Goal: Transaction & Acquisition: Purchase product/service

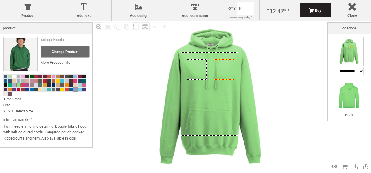
click at [73, 88] on div at bounding box center [71, 89] width 4 height 4
click at [10, 84] on span at bounding box center [10, 85] width 4 height 4
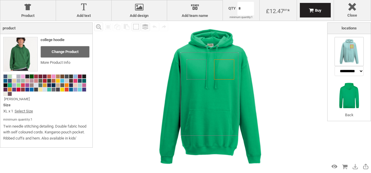
click at [31, 75] on span at bounding box center [32, 77] width 4 height 4
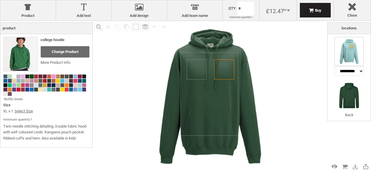
click at [65, 72] on div at bounding box center [46, 83] width 86 height 25
click at [65, 79] on span at bounding box center [67, 81] width 4 height 4
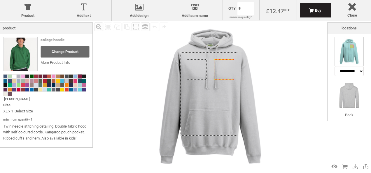
click at [81, 76] on span at bounding box center [80, 77] width 4 height 4
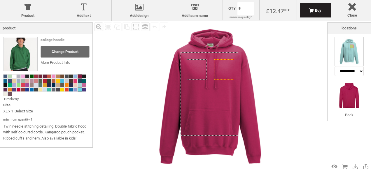
click at [79, 89] on span at bounding box center [80, 90] width 4 height 4
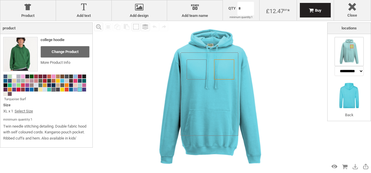
click at [51, 91] on div at bounding box center [53, 89] width 4 height 4
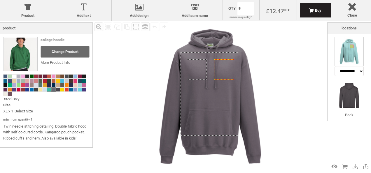
click at [50, 90] on span at bounding box center [49, 90] width 4 height 4
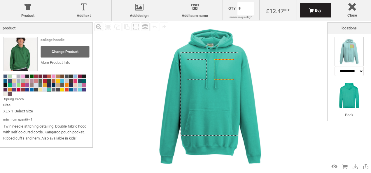
click at [84, 80] on span at bounding box center [84, 81] width 4 height 4
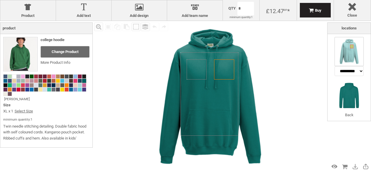
click at [11, 86] on span at bounding box center [10, 85] width 4 height 4
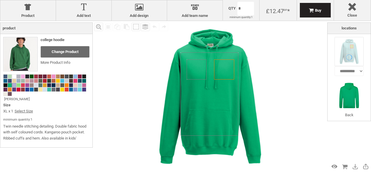
click at [15, 85] on span at bounding box center [14, 85] width 4 height 4
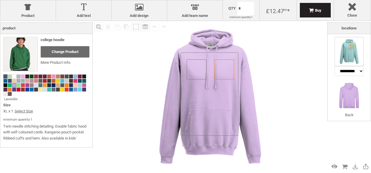
click at [6, 76] on span at bounding box center [5, 77] width 4 height 4
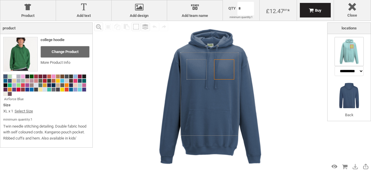
click at [246, 0] on body "get a quote design tool order Contact More Login Register 0 £ GBP [PHONE_NUMBER…" at bounding box center [185, 0] width 371 height 0
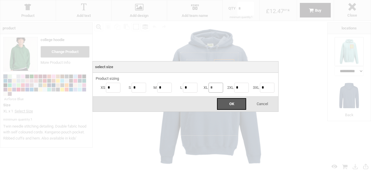
click at [216, 88] on input "*" at bounding box center [215, 88] width 15 height 10
type input "**"
click at [228, 103] on div "OK" at bounding box center [231, 104] width 29 height 12
type input "**"
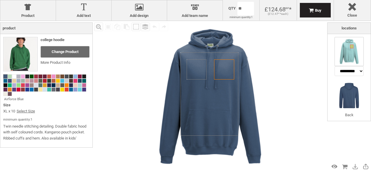
click at [241, 0] on body "get a quote design tool order Contact More Login Register 0 £ GBP [PHONE_NUMBER…" at bounding box center [185, 0] width 371 height 0
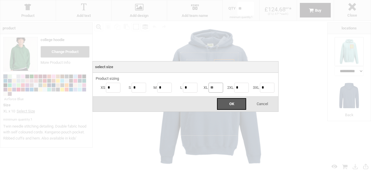
click at [215, 88] on input "**" at bounding box center [215, 88] width 15 height 10
type input "*"
click at [226, 108] on div "OK" at bounding box center [231, 104] width 29 height 12
type input "*"
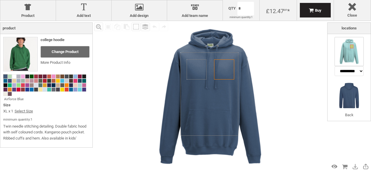
click at [5, 77] on span at bounding box center [5, 77] width 4 height 4
click at [5, 82] on span at bounding box center [5, 81] width 4 height 4
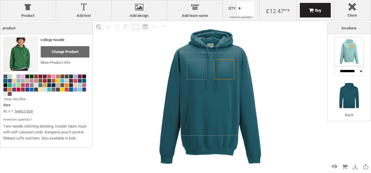
click at [71, 90] on span at bounding box center [71, 90] width 4 height 4
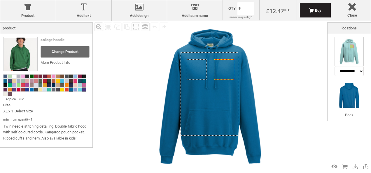
click at [85, 89] on span at bounding box center [84, 90] width 4 height 4
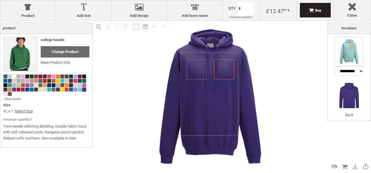
click at [85, 89] on span at bounding box center [84, 90] width 4 height 4
click at [80, 90] on span at bounding box center [80, 90] width 4 height 4
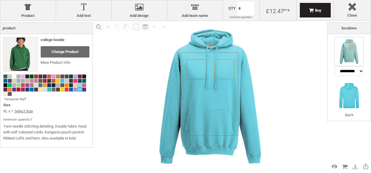
click at [80, 86] on span at bounding box center [80, 85] width 4 height 4
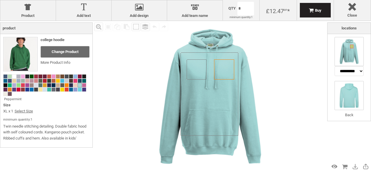
click at [352, 99] on img at bounding box center [348, 95] width 29 height 29
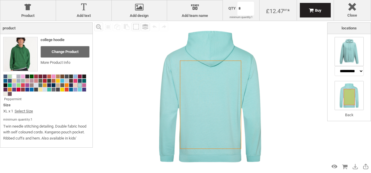
click at [346, 58] on img at bounding box center [348, 51] width 29 height 29
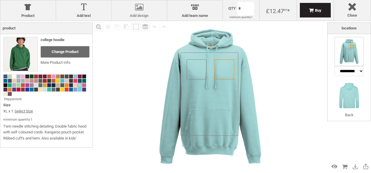
click at [139, 12] on div at bounding box center [140, 8] width 50 height 10
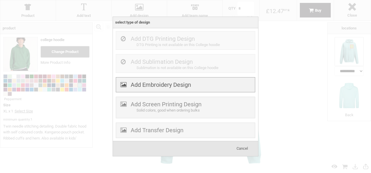
click at [162, 80] on div "Add Embroidery Design" at bounding box center [185, 84] width 139 height 15
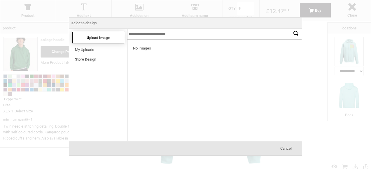
click at [97, 39] on span "Upload Image" at bounding box center [98, 38] width 23 height 4
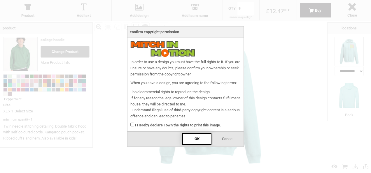
click at [200, 138] on div "OK" at bounding box center [196, 139] width 29 height 12
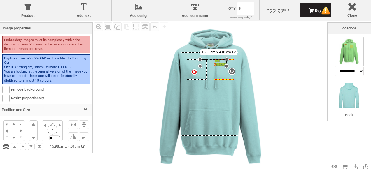
drag, startPoint x: 222, startPoint y: 61, endPoint x: 219, endPoint y: 66, distance: 5.5
click at [219, 66] on div "Created with [PERSON_NAME] 2.1.2 Created with [PERSON_NAME] 2.1.2 Created with …" at bounding box center [224, 69] width 20 height 20
drag, startPoint x: 217, startPoint y: 64, endPoint x: 225, endPoint y: 66, distance: 8.9
click at [225, 66] on div at bounding box center [227, 64] width 27 height 7
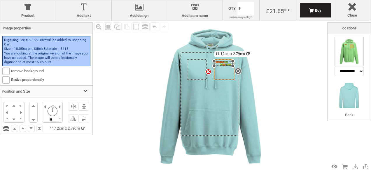
drag, startPoint x: 241, startPoint y: 68, endPoint x: 230, endPoint y: 66, distance: 11.4
click at [230, 66] on div "settings 11.12cm x 2.79cm" at bounding box center [223, 63] width 19 height 5
click at [272, 76] on img at bounding box center [209, 96] width 151 height 151
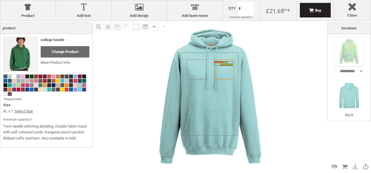
click at [224, 65] on div at bounding box center [223, 63] width 19 height 5
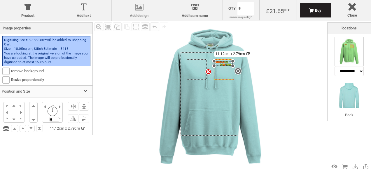
click at [127, 12] on div at bounding box center [140, 8] width 50 height 10
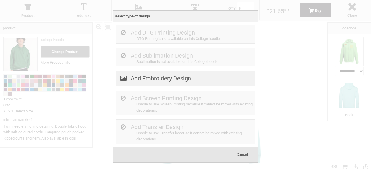
click at [146, 80] on label "Add Embroidery Design" at bounding box center [161, 78] width 60 height 7
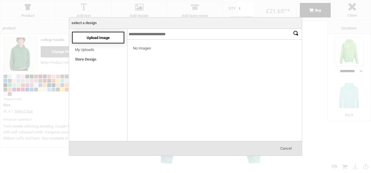
click at [101, 40] on span "Upload Image" at bounding box center [98, 38] width 23 height 4
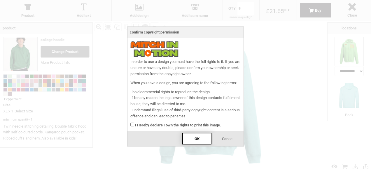
click at [191, 139] on div "OK" at bounding box center [196, 139] width 29 height 12
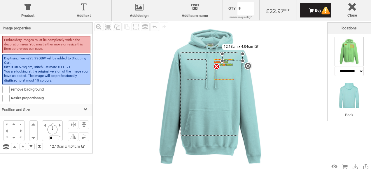
drag, startPoint x: 224, startPoint y: 60, endPoint x: 233, endPoint y: 54, distance: 10.8
click at [233, 54] on div "Created with [PERSON_NAME] 2.1.2 Created with [PERSON_NAME] 2.1.2 Created with …" at bounding box center [209, 96] width 151 height 151
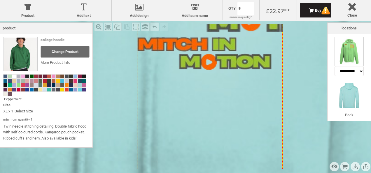
click at [232, 61] on div "Created with [PERSON_NAME] 2.1.2 Created with [PERSON_NAME] 2.1.2 Created with …" at bounding box center [209, 96] width 145 height 145
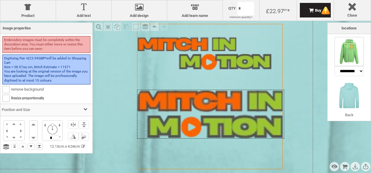
drag, startPoint x: 253, startPoint y: 29, endPoint x: 223, endPoint y: 135, distance: 110.1
click at [223, 135] on div at bounding box center [210, 114] width 147 height 49
click at [32, 138] on li at bounding box center [33, 136] width 8 height 10
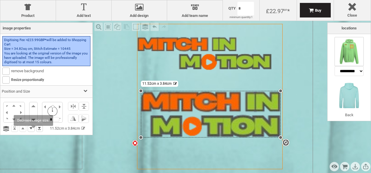
click at [32, 138] on div "Product College hoodie Change Product More Product Info Peppermint Size XL x 1 …" at bounding box center [46, 96] width 93 height 148
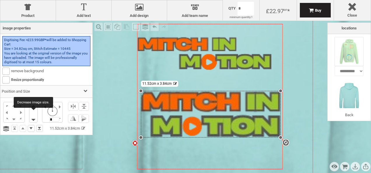
click at [30, 120] on li at bounding box center [33, 118] width 8 height 10
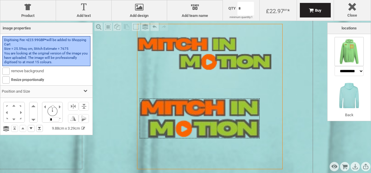
drag, startPoint x: 163, startPoint y: 119, endPoint x: 127, endPoint y: 129, distance: 37.3
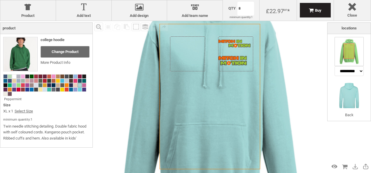
click at [110, 133] on div "Created with [PERSON_NAME] 2.1.2 Created with [PERSON_NAME] 2.1.2 Created with …" at bounding box center [210, 100] width 263 height 263
click at [238, 60] on div "Created with [PERSON_NAME] 2.1.2 Created with [PERSON_NAME] 2.1.2 Created with …" at bounding box center [210, 100] width 263 height 263
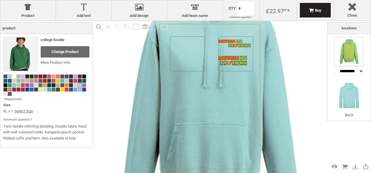
click at [110, 159] on div "Created with [PERSON_NAME] 2.1.2 Created with [PERSON_NAME] 2.1.2 Created with …" at bounding box center [210, 100] width 263 height 263
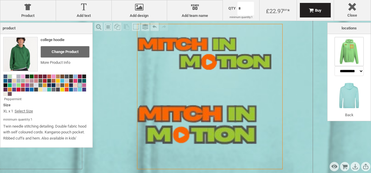
drag, startPoint x: 229, startPoint y: 61, endPoint x: 241, endPoint y: 61, distance: 12.2
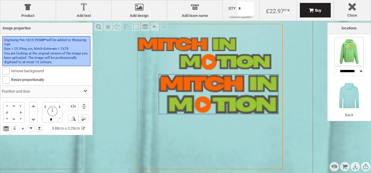
drag, startPoint x: 204, startPoint y: 120, endPoint x: 226, endPoint y: 90, distance: 37.2
click at [226, 90] on div at bounding box center [219, 94] width 120 height 40
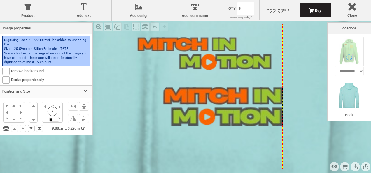
drag, startPoint x: 226, startPoint y: 90, endPoint x: 230, endPoint y: 102, distance: 13.1
click at [230, 102] on div at bounding box center [223, 107] width 120 height 40
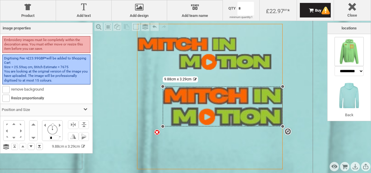
click at [238, 147] on icon "Created with [PERSON_NAME] 2.1.2" at bounding box center [209, 96] width 145 height 145
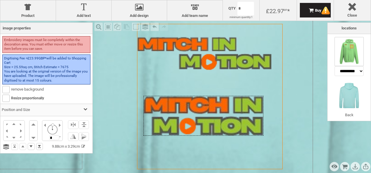
drag, startPoint x: 243, startPoint y: 120, endPoint x: 224, endPoint y: 129, distance: 21.4
click at [224, 129] on div at bounding box center [203, 116] width 120 height 40
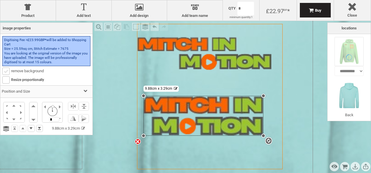
click at [8, 71] on b at bounding box center [6, 71] width 7 height 7
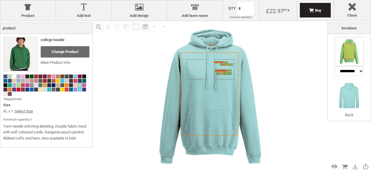
click at [264, 133] on img at bounding box center [209, 96] width 151 height 151
click at [281, 109] on img at bounding box center [209, 96] width 151 height 151
click at [222, 74] on div "Created with [PERSON_NAME] 2.1.2 Created with [PERSON_NAME] 2.1.2 Created with …" at bounding box center [209, 96] width 151 height 151
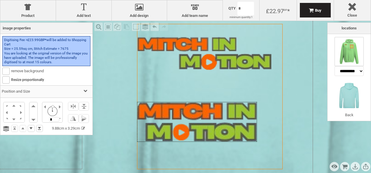
drag, startPoint x: 187, startPoint y: 111, endPoint x: 144, endPoint y: 117, distance: 43.6
click at [144, 117] on div at bounding box center [197, 122] width 120 height 40
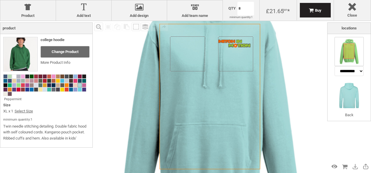
click at [190, 51] on div "Created with [PERSON_NAME] 2.1.2 Created with [PERSON_NAME] 2.1.2 Created with …" at bounding box center [210, 100] width 263 height 263
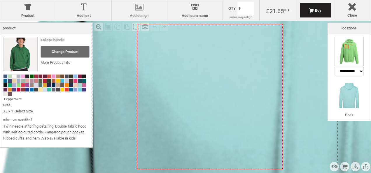
click at [139, 10] on div at bounding box center [140, 8] width 50 height 10
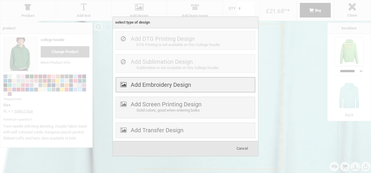
click at [145, 82] on label "Add Embroidery Design" at bounding box center [161, 84] width 60 height 7
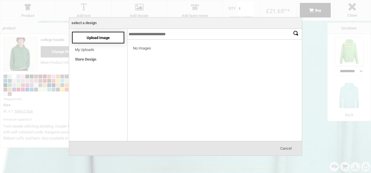
click at [96, 37] on span "Upload Image" at bounding box center [98, 38] width 23 height 4
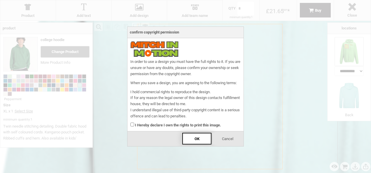
click at [188, 137] on div "OK" at bounding box center [196, 139] width 29 height 12
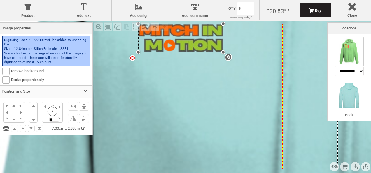
drag, startPoint x: 197, startPoint y: 34, endPoint x: 198, endPoint y: 52, distance: 18.4
click at [198, 52] on div "settings 7.00cm x 2.33cm" at bounding box center [180, 38] width 85 height 28
click at [226, 93] on icon "Created with [PERSON_NAME] 2.1.2" at bounding box center [209, 96] width 145 height 145
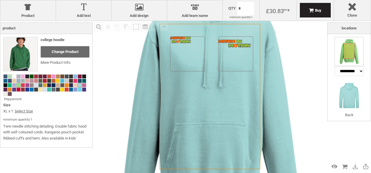
click at [20, 86] on span at bounding box center [19, 85] width 4 height 4
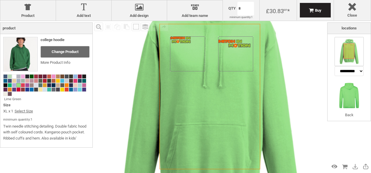
click at [304, 106] on div "Fill Background Zoom in Zoom out Select All Copy All Selected Paste Off On Grou…" at bounding box center [210, 96] width 234 height 151
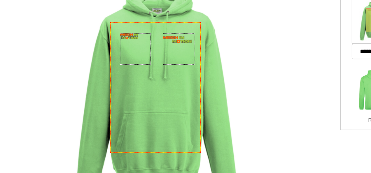
click at [223, 62] on div "Created with [PERSON_NAME] 2.1.2 Created with [PERSON_NAME] 2.1.2 Created with …" at bounding box center [209, 96] width 151 height 151
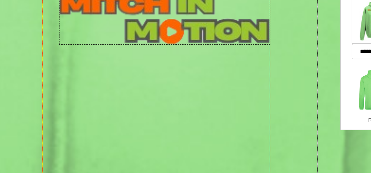
drag, startPoint x: 223, startPoint y: 64, endPoint x: 233, endPoint y: 60, distance: 10.6
click at [233, 60] on div at bounding box center [215, 50] width 135 height 34
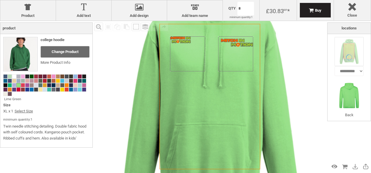
click at [260, 141] on icon "Created with [PERSON_NAME] 2.1.2" at bounding box center [209, 96] width 101 height 145
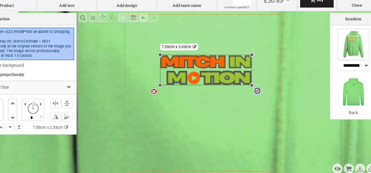
drag, startPoint x: 183, startPoint y: 42, endPoint x: 212, endPoint y: 78, distance: 46.5
click at [212, 78] on div "settings 7.00cm x 2.33cm" at bounding box center [212, 75] width 85 height 28
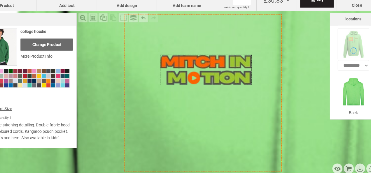
click at [322, 162] on div "Preview Design View Cart Save Design Share/Email Design" at bounding box center [339, 166] width 64 height 10
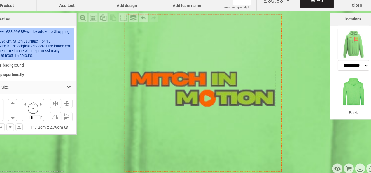
drag, startPoint x: 228, startPoint y: 57, endPoint x: 222, endPoint y: 100, distance: 43.6
click at [222, 100] on div at bounding box center [209, 93] width 135 height 34
select select "*******"
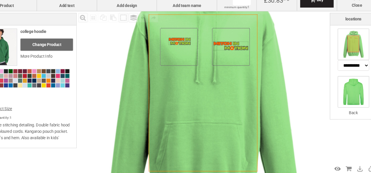
click at [348, 95] on img at bounding box center [348, 95] width 29 height 29
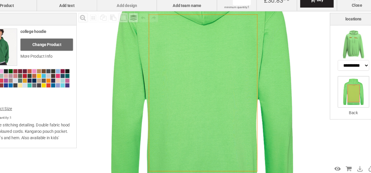
drag, startPoint x: 210, startPoint y: 89, endPoint x: 111, endPoint y: 19, distance: 121.1
click at [111, 19] on div "Product Product Add text Add text Add design Add design Names Add team name Add…" at bounding box center [185, 86] width 371 height 173
click at [95, 14] on label "Add text" at bounding box center [84, 15] width 50 height 5
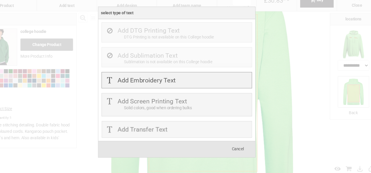
click at [169, 83] on label "Add Embroidery Text" at bounding box center [158, 84] width 54 height 7
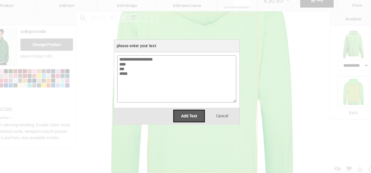
click at [195, 68] on textarea "**********" at bounding box center [185, 84] width 110 height 44
type textarea "**********"
click at [202, 112] on div "Add Text" at bounding box center [196, 118] width 29 height 12
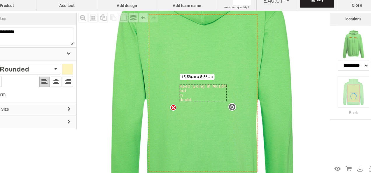
click at [118, 94] on div "Fill Background Zoom in Zoom out Select All Copy All Selected Paste Off On Grou…" at bounding box center [210, 96] width 234 height 151
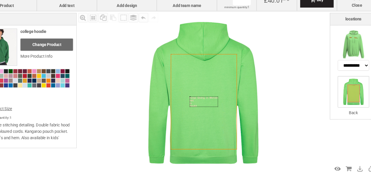
click at [203, 103] on icon "Created with [PERSON_NAME] 2.1.2" at bounding box center [203, 101] width 13 height 3
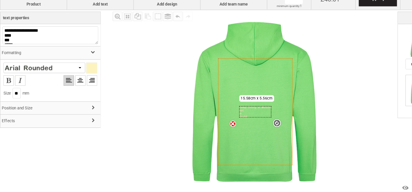
click at [56, 115] on h3 "Position and Size" at bounding box center [46, 112] width 93 height 13
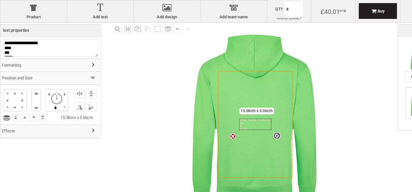
click at [19, 74] on h3 "Position and Size" at bounding box center [46, 72] width 93 height 13
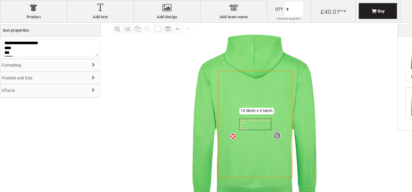
click at [18, 61] on h3 "Formatting" at bounding box center [46, 61] width 93 height 13
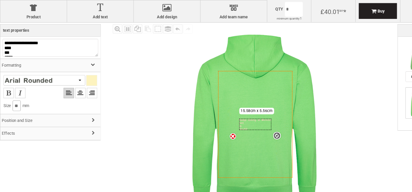
click at [19, 100] on input "**" at bounding box center [16, 98] width 8 height 10
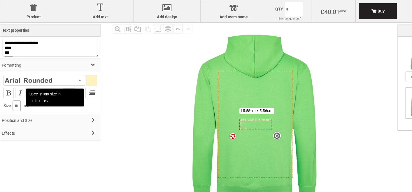
type input "*"
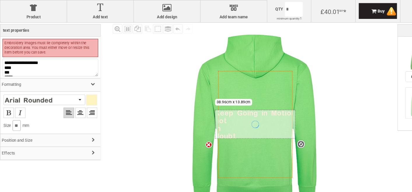
type input "**"
click at [47, 95] on div at bounding box center [27, 93] width 44 height 6
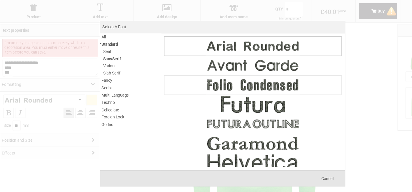
click at [232, 76] on img at bounding box center [234, 78] width 87 height 17
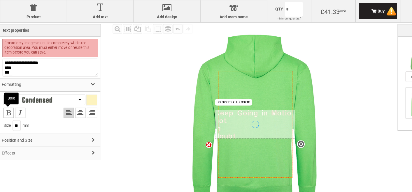
click at [10, 106] on li at bounding box center [8, 105] width 10 height 10
click at [80, 95] on div at bounding box center [85, 93] width 10 height 10
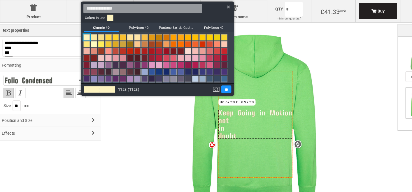
click at [170, 41] on link at bounding box center [167, 41] width 6 height 6
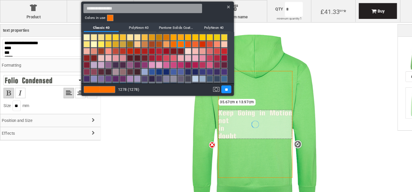
click at [132, 24] on h3 "PolyNeon 40" at bounding box center [128, 25] width 32 height 9
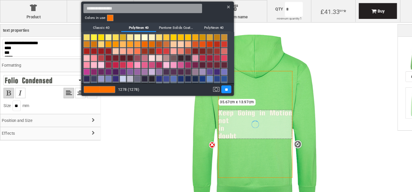
click at [157, 26] on h3 "Pantone Solids Coated V3" at bounding box center [163, 25] width 32 height 9
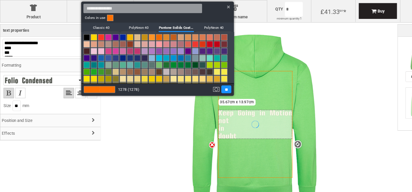
click at [196, 27] on h3 "PolyNeon 40" at bounding box center [198, 25] width 32 height 9
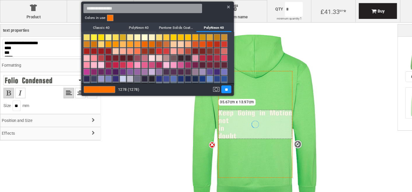
click at [169, 27] on h3 "Pantone Solids Coated V3" at bounding box center [163, 25] width 32 height 9
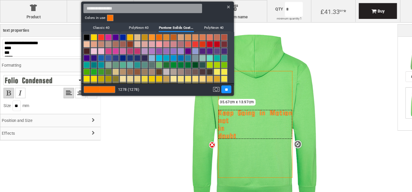
click at [224, 108] on div at bounding box center [206, 96] width 412 height 192
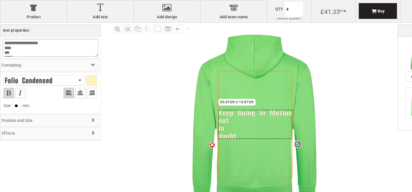
click at [45, 41] on textarea "**********" at bounding box center [46, 44] width 89 height 17
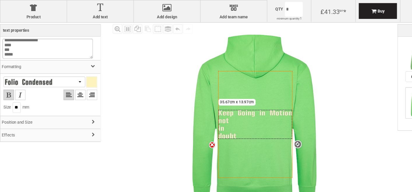
click at [42, 50] on textarea "**********" at bounding box center [44, 45] width 84 height 18
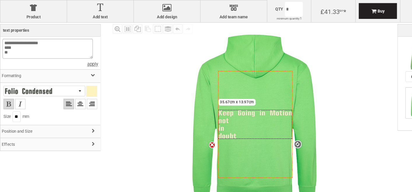
scroll to position [0, 0]
type textarea "*"
click at [103, 55] on div "Fill Background Zoom in Zoom out Select All Copy All Selected Paste Off On Grou…" at bounding box center [235, 106] width 265 height 171
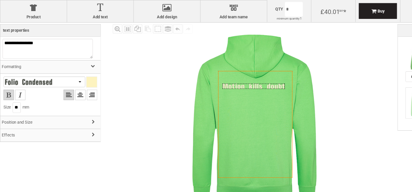
drag, startPoint x: 246, startPoint y: 117, endPoint x: 245, endPoint y: 82, distance: 35.6
click at [245, 82] on div "Created with [PERSON_NAME] 2.1.2" at bounding box center [235, 80] width 58 height 5
click at [250, 106] on icon "Created with [PERSON_NAME] 2.1.2" at bounding box center [236, 115] width 69 height 99
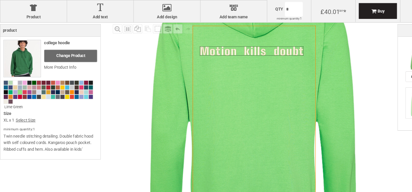
click at [226, 46] on div "Created with [PERSON_NAME] 2.1.2" at bounding box center [233, 47] width 96 height 8
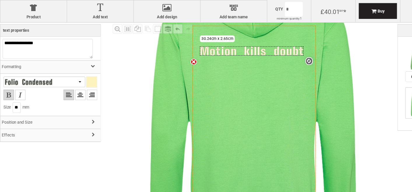
click at [80, 75] on div at bounding box center [85, 76] width 10 height 10
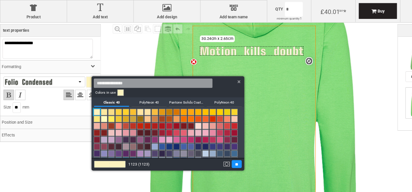
click at [162, 95] on h3 "Pantone Solids Coated V3" at bounding box center [173, 94] width 32 height 9
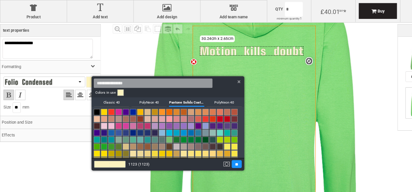
click at [156, 105] on link at bounding box center [157, 104] width 6 height 6
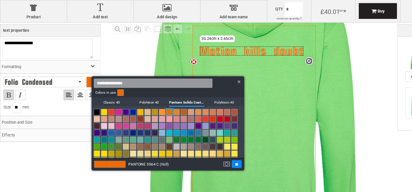
click at [219, 153] on input "**" at bounding box center [219, 152] width 9 height 7
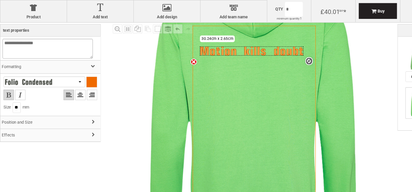
click at [5, 41] on textarea "**********" at bounding box center [44, 45] width 84 height 18
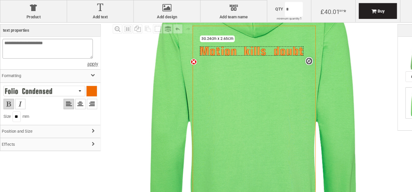
click at [35, 41] on textarea "**********" at bounding box center [44, 45] width 84 height 18
type textarea "**********"
click at [140, 104] on div "Fill Background Zoom in Zoom out Select All Copy All Selected Paste Off On Grou…" at bounding box center [235, 106] width 265 height 171
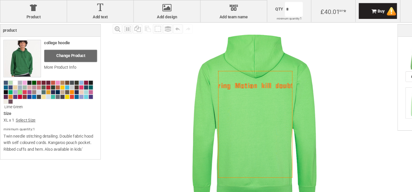
click at [225, 83] on icon "Created with [PERSON_NAME] 2.1.2" at bounding box center [236, 115] width 69 height 99
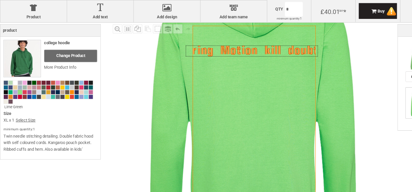
click at [219, 49] on div "Created with [PERSON_NAME] 2.1.2" at bounding box center [233, 47] width 122 height 10
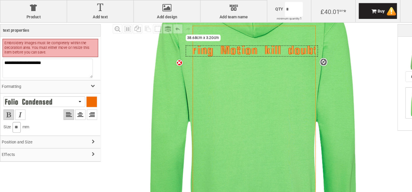
click at [18, 117] on input "**" at bounding box center [16, 118] width 8 height 10
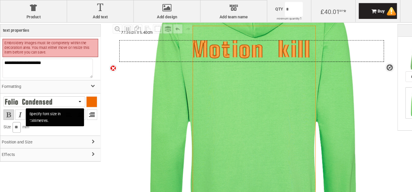
type input "*"
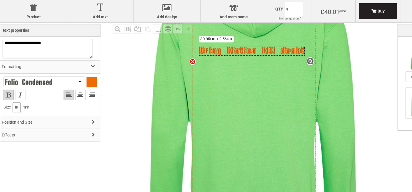
type input "*"
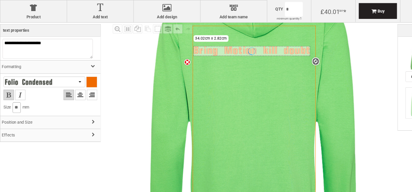
type input "*"
click at [48, 61] on h3 "Formatting" at bounding box center [46, 62] width 93 height 13
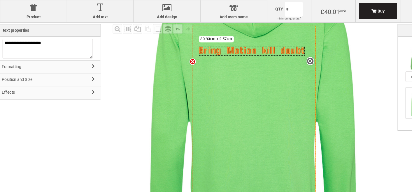
click at [35, 72] on h3 "Position and Size" at bounding box center [46, 74] width 93 height 13
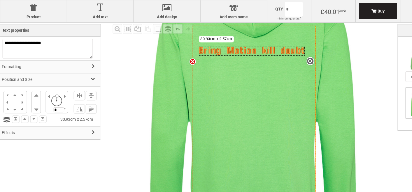
click at [36, 75] on h3 "Position and Size" at bounding box center [46, 74] width 93 height 13
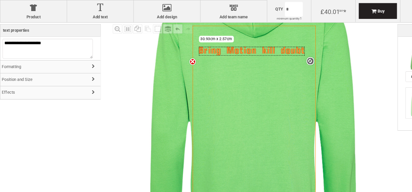
click at [24, 87] on h3 "Effects" at bounding box center [46, 86] width 93 height 13
click at [29, 104] on img at bounding box center [19, 109] width 29 height 15
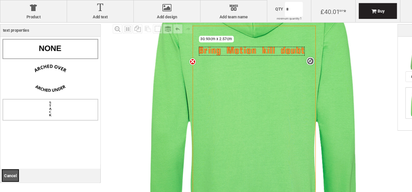
click at [45, 101] on img at bounding box center [47, 101] width 16 height 16
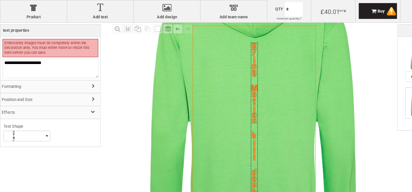
drag, startPoint x: 233, startPoint y: 73, endPoint x: 236, endPoint y: 150, distance: 77.0
click at [236, 150] on div "Created with [PERSON_NAME] 2.1.2" at bounding box center [235, 114] width 6 height 149
click at [274, 138] on icon "Created with [PERSON_NAME] 2.1.2" at bounding box center [235, 106] width 114 height 165
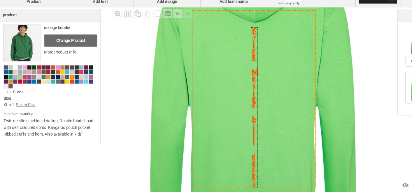
click at [355, 116] on div "Fill Background Zoom in Zoom out Select All Copy All Selected Paste Off On Grou…" at bounding box center [235, 106] width 265 height 171
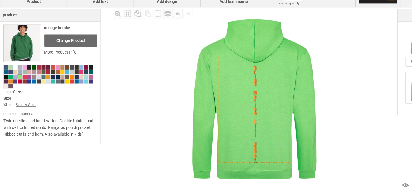
click at [355, 116] on div "Fill Background Zoom in Zoom out Select All Copy All Selected Paste Off On Grou…" at bounding box center [235, 106] width 265 height 171
click at [234, 113] on div "Created with [PERSON_NAME] 2.1.2" at bounding box center [236, 120] width 4 height 90
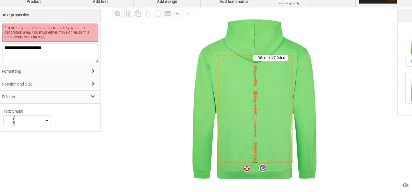
click at [33, 82] on h3 "Formatting" at bounding box center [46, 80] width 93 height 13
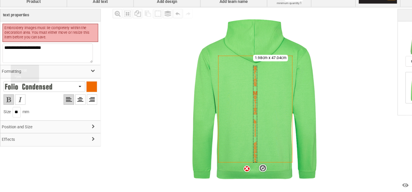
click at [65, 96] on div at bounding box center [41, 94] width 76 height 10
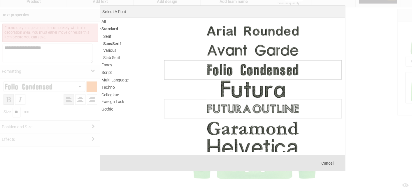
scroll to position [12, 0]
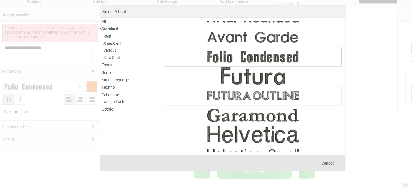
click at [240, 101] on img at bounding box center [234, 102] width 87 height 17
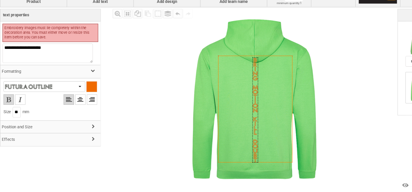
drag, startPoint x: 235, startPoint y: 128, endPoint x: 234, endPoint y: 145, distance: 16.9
click at [234, 145] on div "Created with [PERSON_NAME] 2.1.2" at bounding box center [237, 116] width 6 height 97
click at [19, 117] on input "**" at bounding box center [16, 118] width 8 height 10
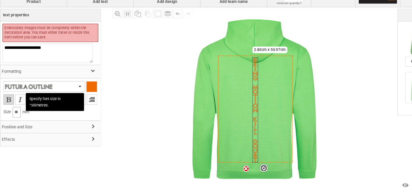
type input "*"
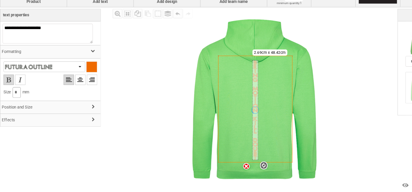
type input "**"
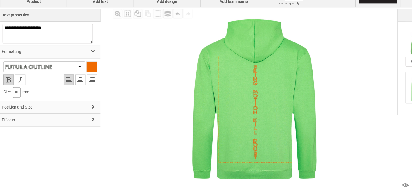
click at [237, 138] on div "Created with [PERSON_NAME] 2.1.2" at bounding box center [236, 118] width 5 height 87
click at [350, 117] on div "Fill Background Zoom in Zoom out Select All Copy All Selected Paste Off On Grou…" at bounding box center [235, 106] width 265 height 171
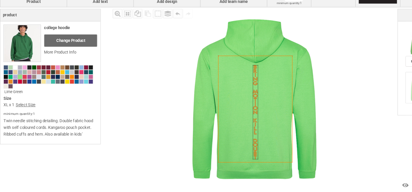
click at [350, 117] on div "Fill Background Zoom in Zoom out Select All Copy All Selected Paste Off On Grou…" at bounding box center [235, 106] width 265 height 171
click at [318, 106] on img at bounding box center [235, 106] width 171 height 171
click at [279, 87] on img at bounding box center [235, 106] width 171 height 171
click at [238, 100] on div "Created with [PERSON_NAME] 2.1.2" at bounding box center [236, 118] width 5 height 87
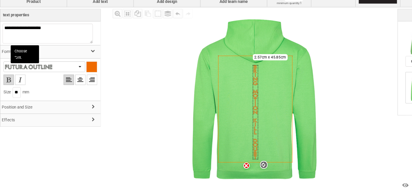
click at [54, 74] on div at bounding box center [41, 76] width 76 height 10
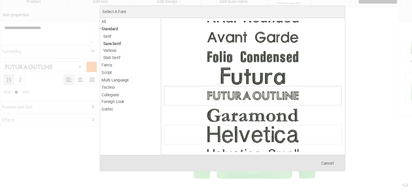
scroll to position [147, 0]
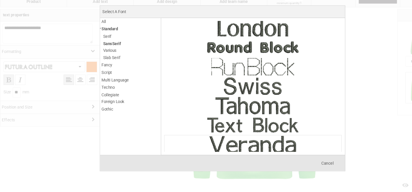
click at [232, 143] on img at bounding box center [234, 148] width 87 height 17
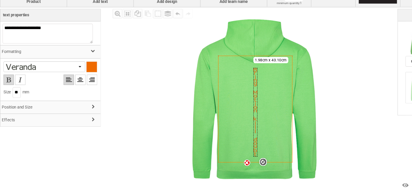
click at [306, 143] on img at bounding box center [235, 106] width 171 height 171
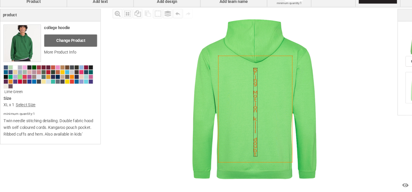
click at [237, 108] on div "Created with [PERSON_NAME] 2.1.2" at bounding box center [237, 118] width 4 height 82
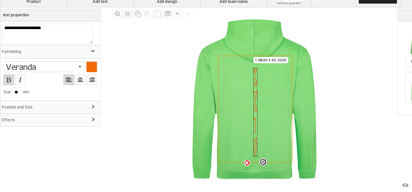
click at [56, 77] on div at bounding box center [41, 76] width 76 height 10
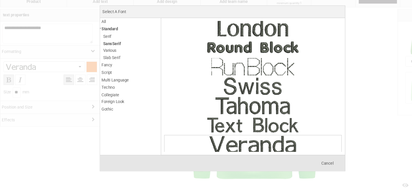
click at [102, 106] on span "Collegiate" at bounding box center [102, 102] width 16 height 7
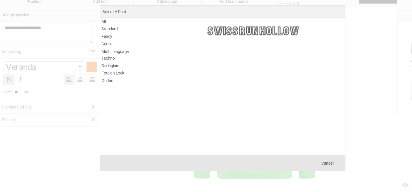
scroll to position [0, 0]
click at [212, 36] on img at bounding box center [234, 42] width 87 height 17
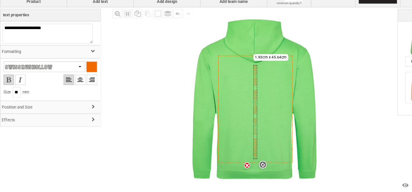
click at [306, 84] on img at bounding box center [235, 106] width 171 height 171
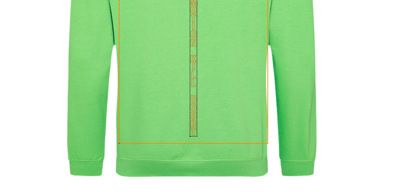
click at [266, 167] on img at bounding box center [235, 106] width 171 height 171
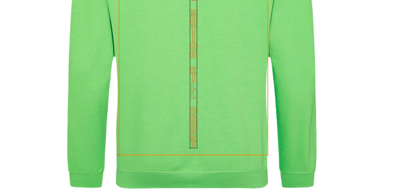
click at [274, 163] on img at bounding box center [235, 106] width 171 height 171
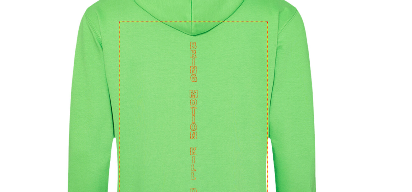
click at [274, 126] on img at bounding box center [235, 106] width 171 height 171
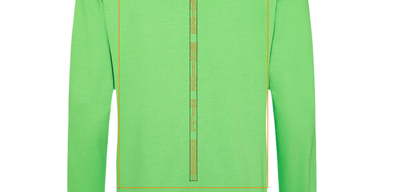
click at [286, 144] on img at bounding box center [235, 106] width 171 height 171
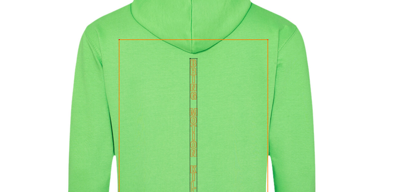
click at [297, 91] on img at bounding box center [235, 106] width 171 height 171
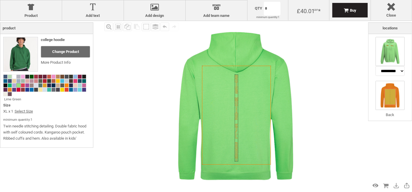
click at [370, 56] on img at bounding box center [389, 51] width 29 height 29
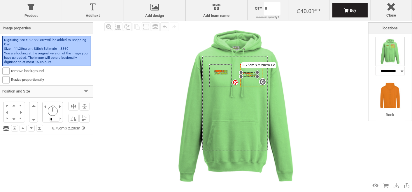
drag, startPoint x: 263, startPoint y: 77, endPoint x: 259, endPoint y: 76, distance: 4.0
click at [259, 76] on div "Created with [PERSON_NAME] 2.1.2 Created with [PERSON_NAME] 2.1.2 Created with …" at bounding box center [251, 75] width 23 height 23
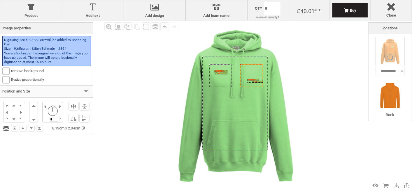
drag, startPoint x: 249, startPoint y: 74, endPoint x: 263, endPoint y: 80, distance: 15.1
click at [263, 80] on div at bounding box center [254, 81] width 15 height 4
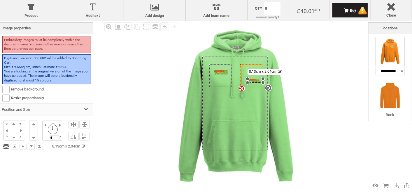
click at [219, 71] on image at bounding box center [220, 72] width 13 height 4
click at [225, 72] on image at bounding box center [220, 72] width 13 height 4
click at [290, 106] on img at bounding box center [235, 106] width 171 height 171
click at [257, 79] on div "settings 8.13cm x 2.04cm" at bounding box center [254, 81] width 15 height 4
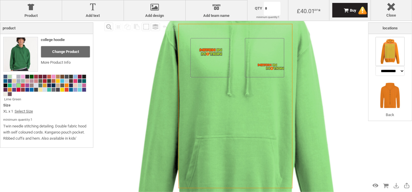
click at [258, 106] on icon "Created with [PERSON_NAME] 2.1.2" at bounding box center [235, 106] width 114 height 165
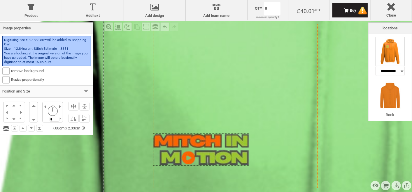
drag, startPoint x: 235, startPoint y: 79, endPoint x: 197, endPoint y: 147, distance: 77.5
click at [197, 147] on div at bounding box center [201, 150] width 96 height 32
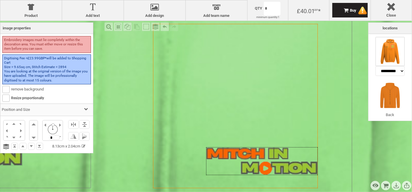
drag, startPoint x: 284, startPoint y: 144, endPoint x: 286, endPoint y: 162, distance: 17.9
click at [286, 162] on div at bounding box center [262, 161] width 112 height 28
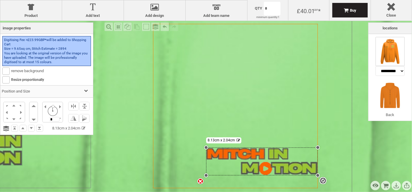
select select "*******"
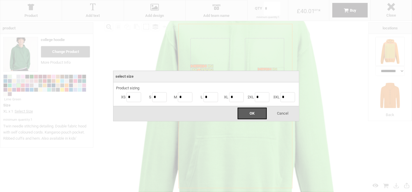
click at [271, 0] on body "get a quote design tool order Contact More Login Register 0 £ GBP [PHONE_NUMBER…" at bounding box center [206, 0] width 412 height 0
click at [237, 99] on input "*" at bounding box center [236, 97] width 15 height 10
type input "***"
click at [250, 113] on span "OK" at bounding box center [252, 113] width 5 height 4
type input "***"
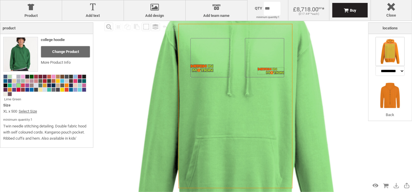
click at [275, 0] on body "get a quote design tool order Contact More Login Register 0 £ GBP [PHONE_NUMBER…" at bounding box center [206, 0] width 412 height 0
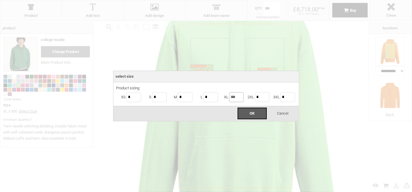
click at [240, 97] on input "***" at bounding box center [236, 97] width 15 height 10
type input "*"
type input "****"
click at [247, 115] on div "OK" at bounding box center [252, 114] width 29 height 12
type input "****"
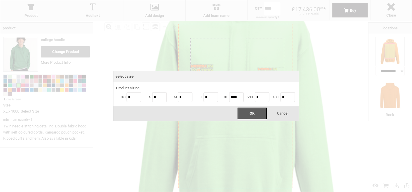
click at [274, 0] on body "get a quote design tool order Contact More Login Register 0 £ GBP [PHONE_NUMBER…" at bounding box center [206, 0] width 412 height 0
click at [240, 98] on input "****" at bounding box center [236, 97] width 15 height 10
type input "*"
type input "***"
click at [255, 115] on div "OK" at bounding box center [252, 114] width 29 height 12
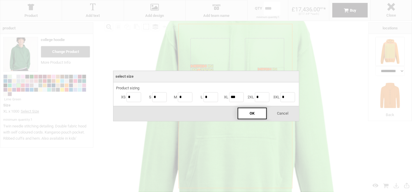
type input "***"
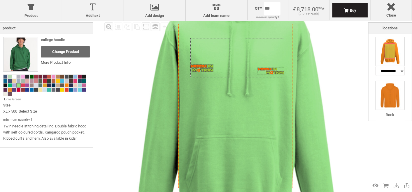
click at [370, 98] on img at bounding box center [389, 95] width 29 height 29
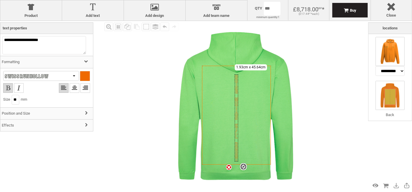
click at [370, 59] on img at bounding box center [389, 51] width 29 height 29
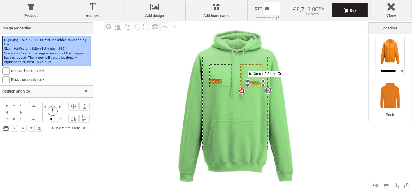
click at [328, 83] on div "Fill Background Zoom in Zoom out Select All Copy All Selected Paste Off On Grou…" at bounding box center [235, 106] width 265 height 171
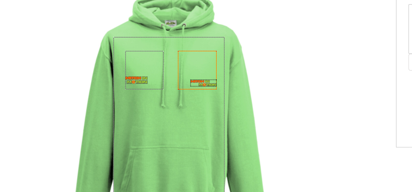
click at [349, 91] on div "Fill Background Zoom in Zoom out Select All Copy All Selected Paste Off On Grou…" at bounding box center [235, 106] width 265 height 171
click at [344, 96] on div "Fill Background Zoom in Zoom out Select All Copy All Selected Paste Off On Grou…" at bounding box center [235, 106] width 265 height 171
select select "*******"
click at [259, 121] on icon "Created with [PERSON_NAME] 2.1.2" at bounding box center [234, 103] width 65 height 94
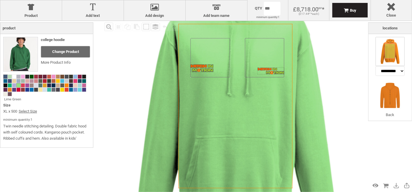
click at [4, 76] on span at bounding box center [5, 77] width 4 height 4
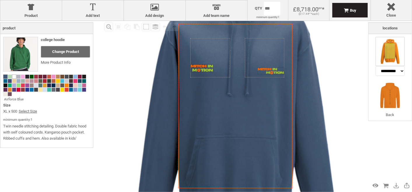
click at [14, 75] on span at bounding box center [14, 77] width 4 height 4
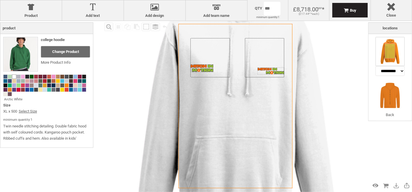
click at [341, 98] on div "Fill Background Zoom in Zoom out Select All Copy All Selected Paste Off On Grou…" at bounding box center [235, 106] width 265 height 171
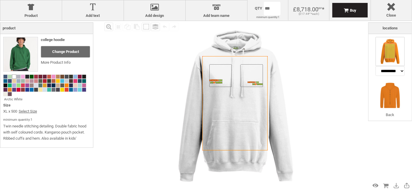
click at [316, 94] on img at bounding box center [235, 106] width 171 height 171
click at [233, 99] on icon "Created with [PERSON_NAME] 2.1.2" at bounding box center [234, 103] width 65 height 94
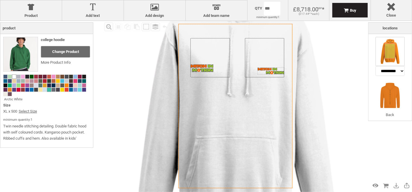
click at [48, 91] on span at bounding box center [49, 90] width 4 height 4
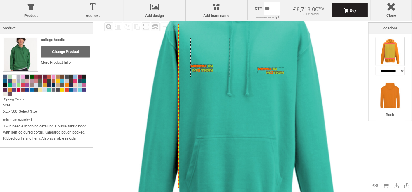
click at [84, 80] on span at bounding box center [84, 81] width 4 height 4
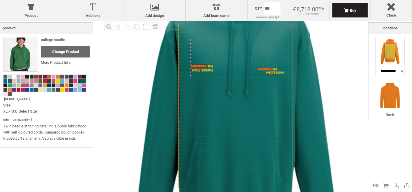
click at [81, 84] on span at bounding box center [80, 86] width 4 height 4
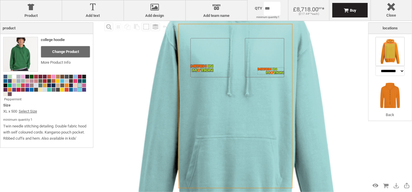
click at [78, 90] on span at bounding box center [80, 90] width 4 height 4
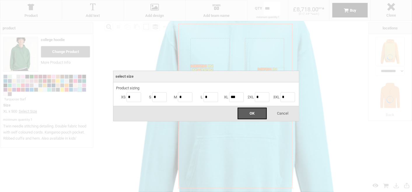
click at [266, 0] on body "get a quote design tool order Contact More Login Register 0 £ GBP [PHONE_NUMBER…" at bounding box center [206, 0] width 412 height 0
click at [240, 99] on input "***" at bounding box center [236, 97] width 15 height 10
click at [215, 101] on input "*" at bounding box center [210, 97] width 15 height 10
type input "***"
click at [183, 96] on input "*" at bounding box center [185, 97] width 15 height 10
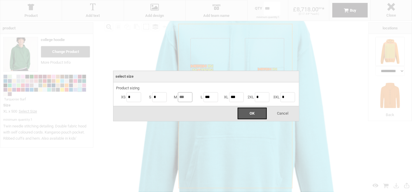
type input "***"
click at [165, 99] on input "*" at bounding box center [159, 97] width 15 height 10
type input "***"
click at [132, 100] on input "*" at bounding box center [134, 97] width 15 height 10
type input "***"
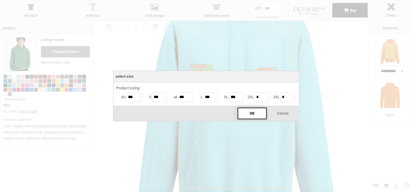
click at [257, 119] on div "OK" at bounding box center [252, 114] width 29 height 12
type input "****"
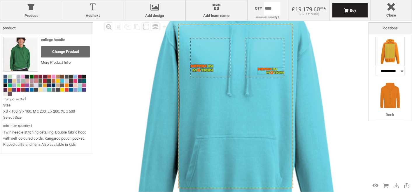
click at [315, 13] on div "( £17.44 GBP * each)" at bounding box center [308, 13] width 41 height 3
click at [266, 0] on body "get a quote design tool order Contact More Login Register 0 £ GBP [PHONE_NUMBER…" at bounding box center [206, 0] width 412 height 0
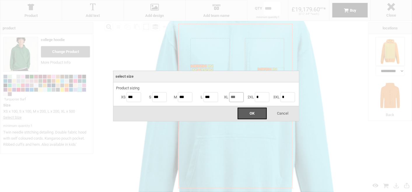
click at [241, 96] on input "***" at bounding box center [236, 97] width 15 height 10
type input "*"
click at [212, 99] on input "***" at bounding box center [210, 97] width 15 height 10
type input "*"
click at [186, 96] on input "***" at bounding box center [185, 97] width 15 height 10
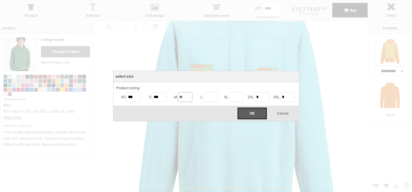
type input "*"
click at [163, 100] on input "***" at bounding box center [159, 97] width 15 height 10
type input "*"
click at [136, 98] on input "***" at bounding box center [134, 97] width 15 height 10
type input "**"
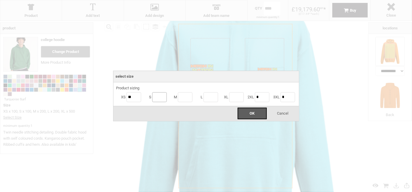
click at [161, 100] on input "text" at bounding box center [159, 97] width 15 height 10
type input "**"
click at [183, 100] on input "text" at bounding box center [185, 97] width 15 height 10
type input "**"
click at [208, 100] on input "text" at bounding box center [210, 97] width 15 height 10
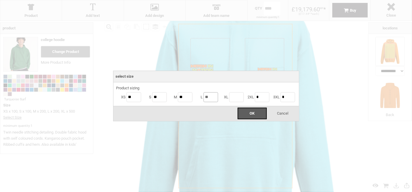
type input "**"
click at [239, 100] on input "text" at bounding box center [236, 97] width 15 height 10
type input "**"
click at [243, 110] on div "OK" at bounding box center [252, 114] width 29 height 12
type input "**"
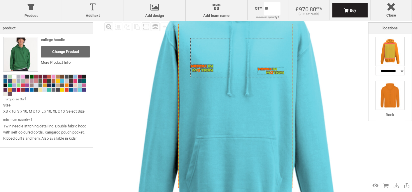
click at [370, 98] on img at bounding box center [389, 95] width 29 height 29
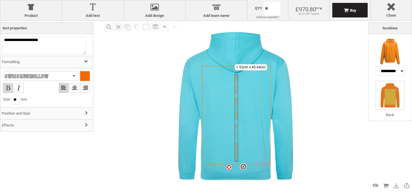
click at [317, 117] on img at bounding box center [235, 106] width 171 height 171
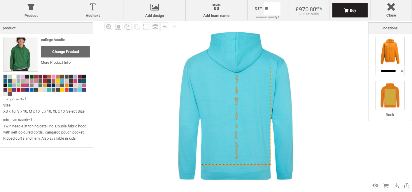
click at [370, 56] on img at bounding box center [389, 51] width 29 height 29
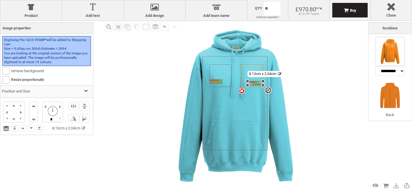
click at [207, 117] on icon "Created with [PERSON_NAME] 2.1.2" at bounding box center [234, 103] width 65 height 94
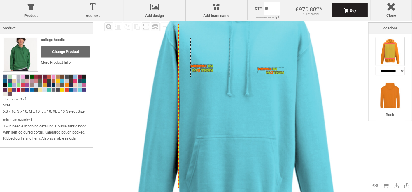
click at [57, 92] on span at bounding box center [58, 90] width 4 height 4
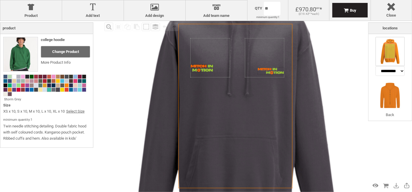
click at [50, 90] on span at bounding box center [49, 90] width 4 height 4
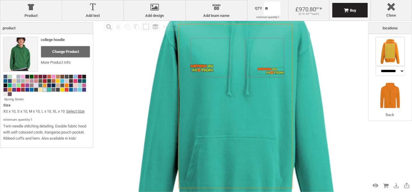
click at [44, 90] on span at bounding box center [45, 90] width 4 height 4
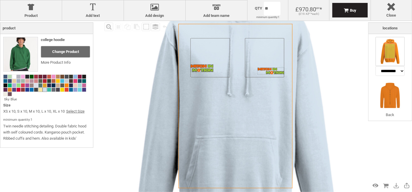
click at [38, 90] on span at bounding box center [40, 90] width 4 height 4
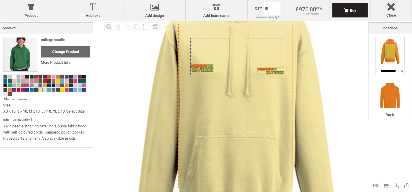
click at [35, 90] on span at bounding box center [36, 90] width 4 height 4
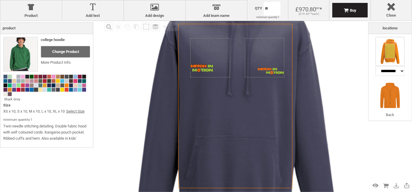
click at [32, 90] on span at bounding box center [32, 90] width 4 height 4
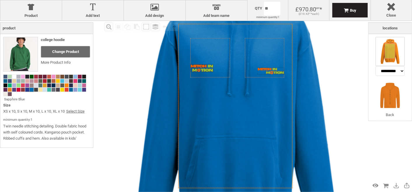
click at [27, 90] on span at bounding box center [27, 90] width 4 height 4
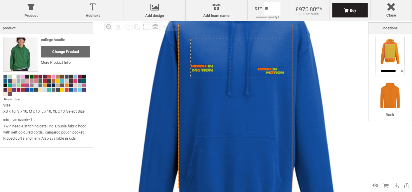
click at [8, 90] on span at bounding box center [10, 90] width 4 height 4
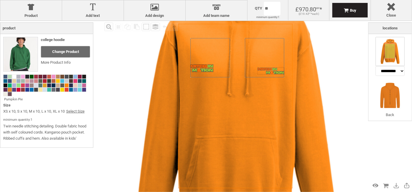
click at [329, 75] on div "Fill Background Zoom in Zoom out Select All Copy All Selected Paste Off On Grou…" at bounding box center [235, 106] width 265 height 171
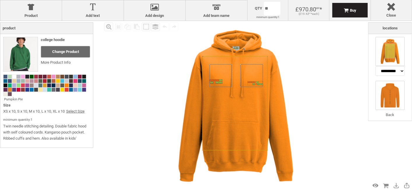
click at [370, 98] on img at bounding box center [389, 95] width 29 height 29
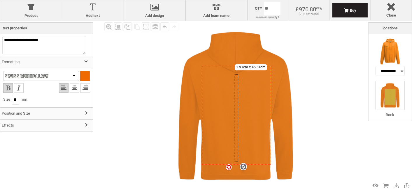
click at [236, 121] on div "Created with [PERSON_NAME] 2.1.2 settings 1.93cm x 45.64cm" at bounding box center [237, 118] width 4 height 87
click at [80, 75] on div at bounding box center [85, 76] width 10 height 10
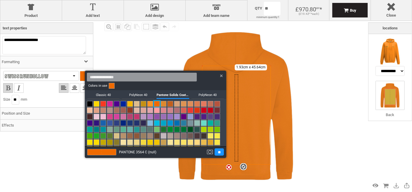
click at [90, 104] on link at bounding box center [90, 104] width 6 height 6
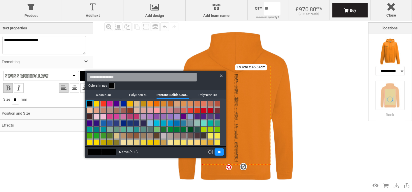
click at [352, 127] on div at bounding box center [206, 96] width 412 height 192
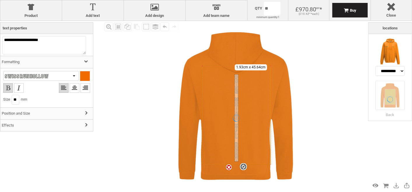
click at [352, 127] on div "Fill Background Zoom in Zoom out Select All Copy All Selected Paste Off On Grou…" at bounding box center [235, 106] width 265 height 171
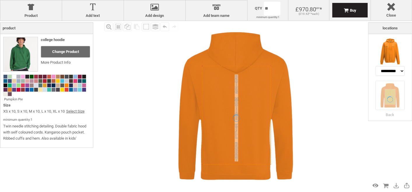
click at [370, 146] on div "**********" at bounding box center [390, 102] width 44 height 160
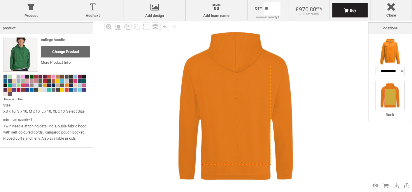
click at [343, 144] on div "Fill Background Zoom in Zoom out Select All Copy All Selected Paste Off On Grou…" at bounding box center [235, 106] width 265 height 171
click at [340, 113] on div "Fill Background Zoom in Zoom out Select All Copy All Selected Paste Off On Grou…" at bounding box center [235, 106] width 265 height 171
click at [242, 135] on icon "Created with [PERSON_NAME] 2.1.2" at bounding box center [236, 115] width 69 height 99
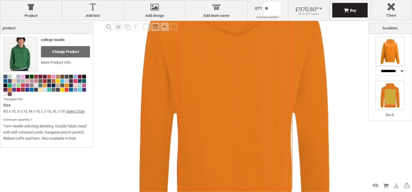
click at [370, 64] on img at bounding box center [389, 51] width 29 height 29
select select "*******"
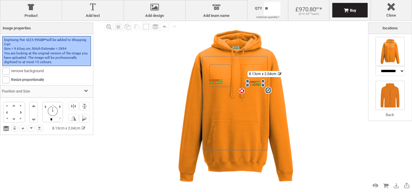
click at [370, 107] on img at bounding box center [389, 95] width 29 height 29
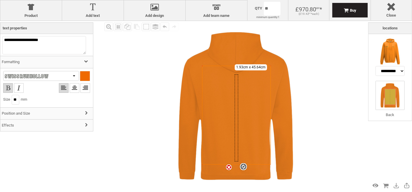
click at [236, 140] on div "Created with [PERSON_NAME] 2.1.2 settings 1.93cm x 45.64cm" at bounding box center [237, 118] width 4 height 87
click at [80, 75] on div at bounding box center [85, 76] width 10 height 10
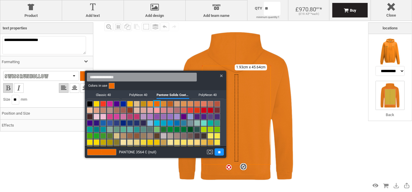
click at [91, 103] on link at bounding box center [90, 104] width 6 height 6
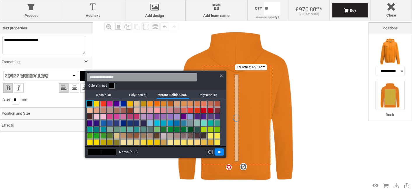
click at [221, 154] on input "**" at bounding box center [219, 152] width 9 height 7
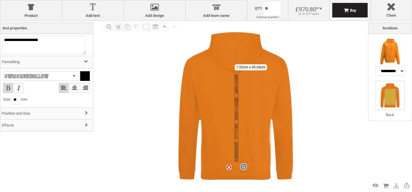
click at [318, 117] on img at bounding box center [235, 106] width 171 height 171
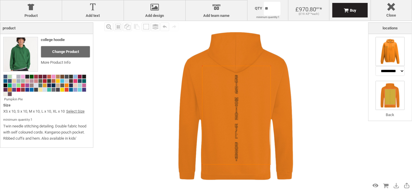
click at [370, 50] on img at bounding box center [389, 51] width 29 height 29
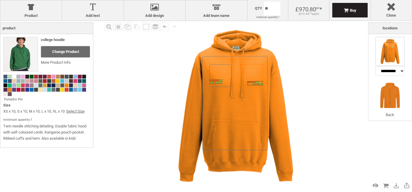
click at [330, 104] on div "Fill Background Zoom in Zoom out Select All Copy All Selected Paste Off On Grou…" at bounding box center [235, 106] width 265 height 171
click at [14, 77] on span at bounding box center [14, 77] width 4 height 4
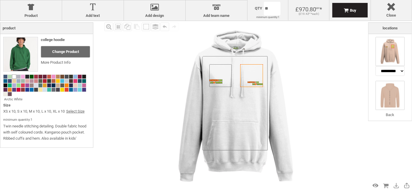
click at [370, 104] on img at bounding box center [389, 95] width 29 height 29
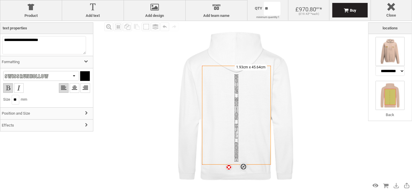
click at [370, 47] on img at bounding box center [389, 51] width 29 height 29
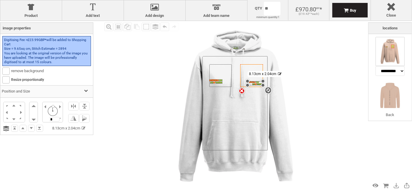
click at [258, 84] on div "settings 8.13cm x 2.04cm" at bounding box center [254, 83] width 15 height 4
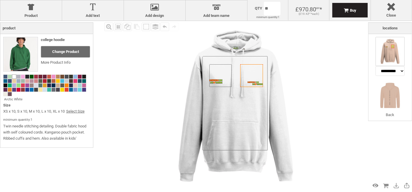
click at [327, 122] on div "Fill Background Zoom in Zoom out Select All Copy All Selected Paste Off On Grou…" at bounding box center [235, 106] width 265 height 171
click at [24, 85] on span at bounding box center [23, 86] width 4 height 4
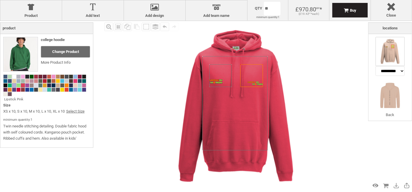
click at [13, 85] on span at bounding box center [14, 86] width 4 height 4
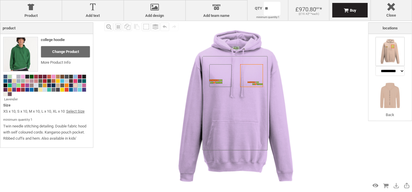
click at [75, 86] on span at bounding box center [75, 86] width 4 height 4
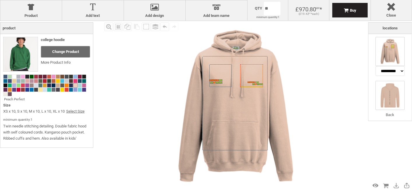
click at [370, 94] on img at bounding box center [389, 95] width 29 height 29
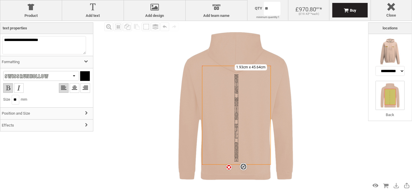
click at [337, 122] on div "Fill Background Zoom in Zoom out Select All Copy All Selected Paste Off On Grou…" at bounding box center [235, 106] width 265 height 171
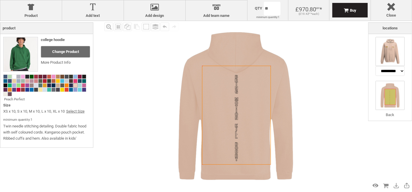
click at [370, 47] on img at bounding box center [389, 51] width 29 height 29
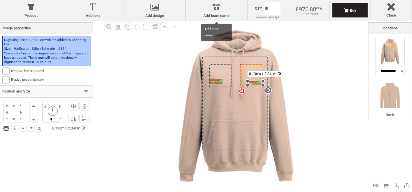
click at [270, 0] on body "get a quote design tool order Contact More Login Register 0 £ GBP [PHONE_NUMBER…" at bounding box center [206, 0] width 412 height 0
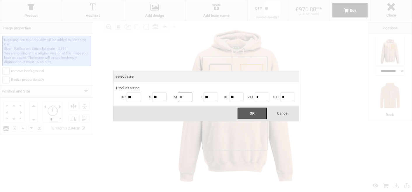
click at [190, 99] on input "**" at bounding box center [185, 97] width 15 height 10
type input "*"
click at [163, 98] on input "**" at bounding box center [159, 97] width 15 height 10
type input "*"
click at [134, 96] on input "**" at bounding box center [134, 97] width 15 height 10
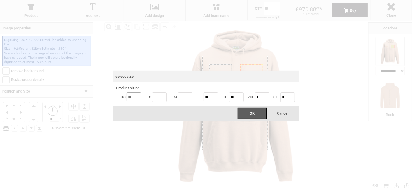
type input "*"
click at [217, 99] on input "**" at bounding box center [210, 97] width 15 height 10
type input "*"
click at [237, 99] on input "**" at bounding box center [236, 97] width 15 height 10
type input "*"
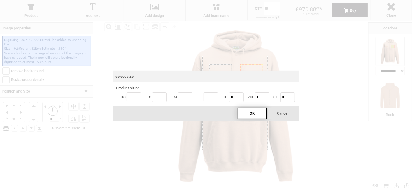
click at [251, 116] on div "OK" at bounding box center [252, 114] width 29 height 12
type input "*"
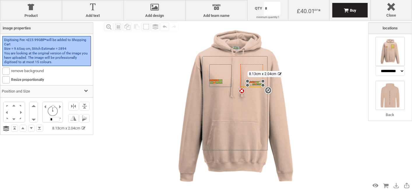
click at [370, 99] on img at bounding box center [389, 95] width 29 height 29
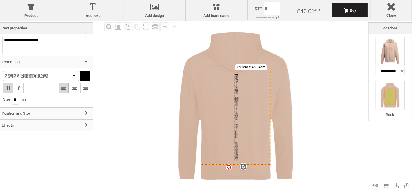
click at [370, 47] on img at bounding box center [389, 51] width 29 height 29
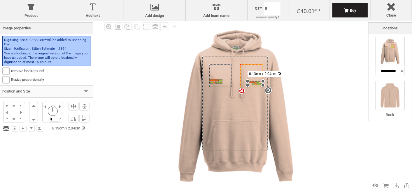
click at [370, 106] on img at bounding box center [389, 95] width 29 height 29
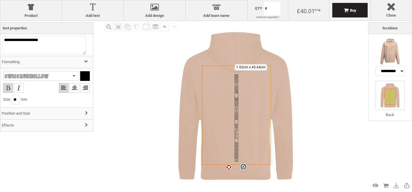
click at [366, 86] on div "Fill Background Zoom in Zoom out Select All Copy All Selected Paste Off On Grou…" at bounding box center [235, 106] width 265 height 171
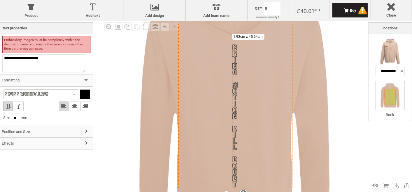
click at [310, 117] on img at bounding box center [234, 91] width 283 height 283
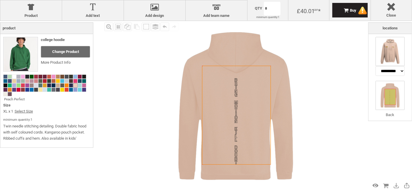
click at [370, 48] on img at bounding box center [389, 51] width 29 height 29
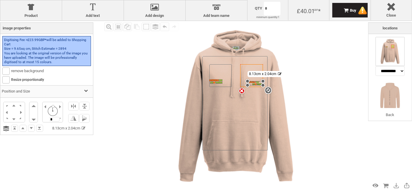
click at [301, 103] on img at bounding box center [235, 106] width 171 height 171
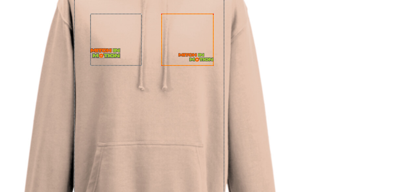
click at [298, 97] on img at bounding box center [235, 106] width 171 height 171
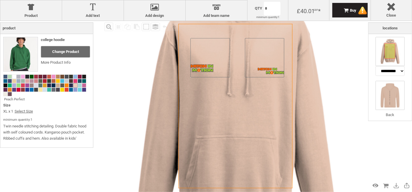
click at [370, 97] on img at bounding box center [389, 95] width 29 height 29
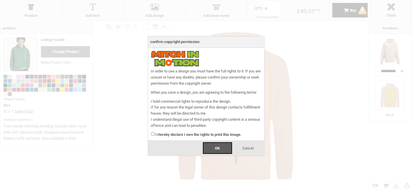
click at [252, 148] on span "Cancel" at bounding box center [247, 148] width 11 height 4
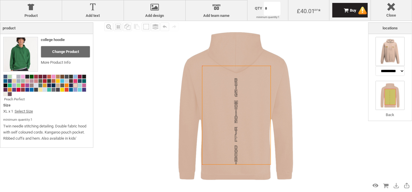
click at [370, 59] on img at bounding box center [389, 51] width 29 height 29
select select "*******"
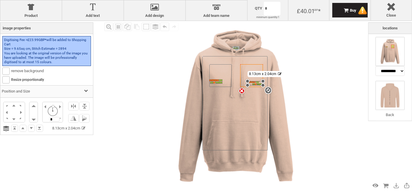
click at [370, 93] on img at bounding box center [389, 95] width 29 height 29
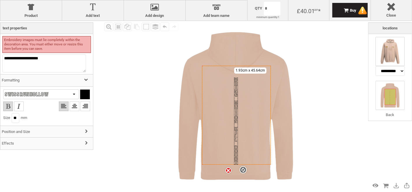
click at [370, 61] on img at bounding box center [389, 51] width 29 height 29
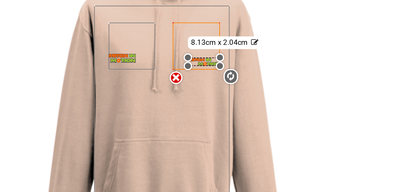
click at [306, 101] on img at bounding box center [235, 106] width 171 height 171
